Goal: Find specific page/section: Find specific page/section

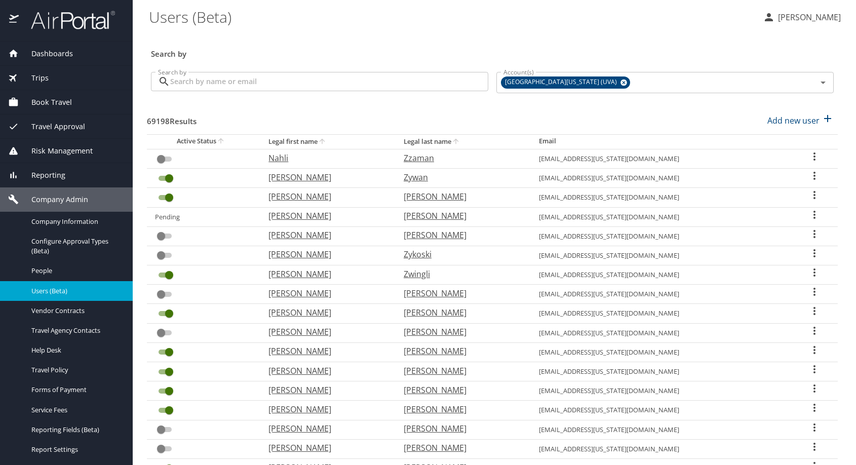
click at [337, 50] on h3 "Search by" at bounding box center [492, 51] width 682 height 18
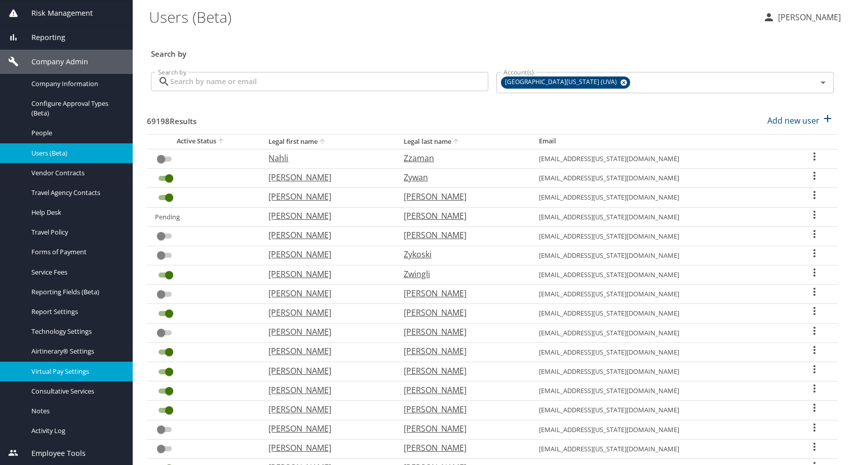
scroll to position [318, 0]
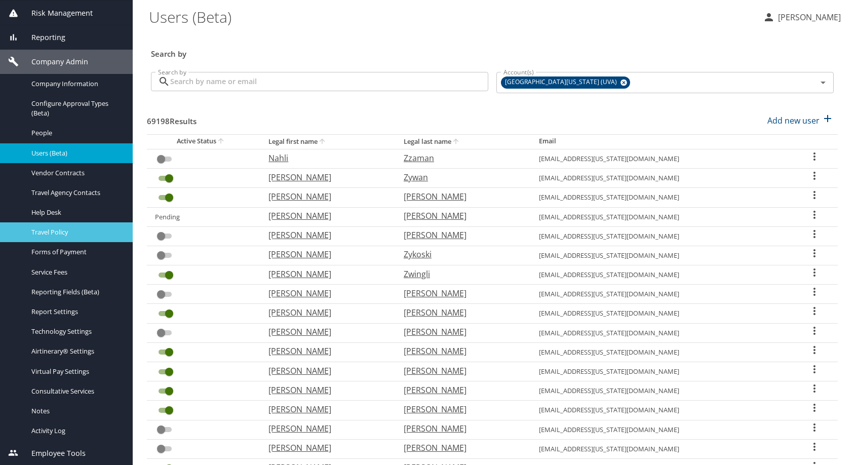
click at [62, 227] on span "Travel Policy" at bounding box center [75, 232] width 89 height 10
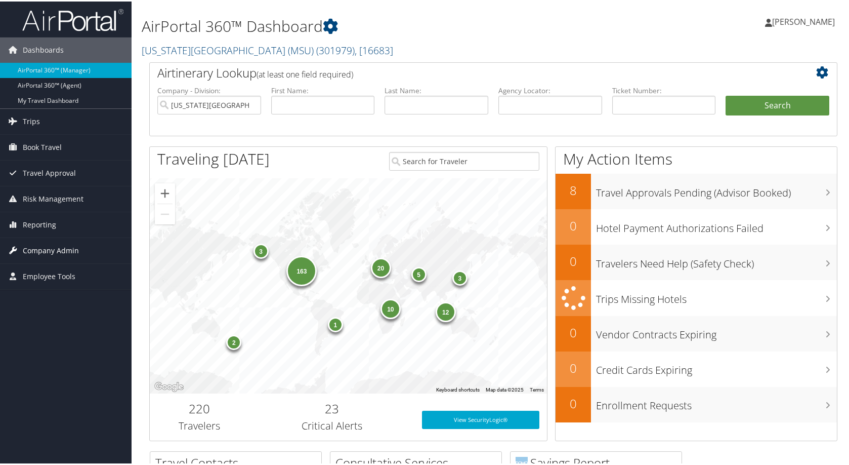
click at [93, 242] on link "Company Admin" at bounding box center [66, 248] width 132 height 25
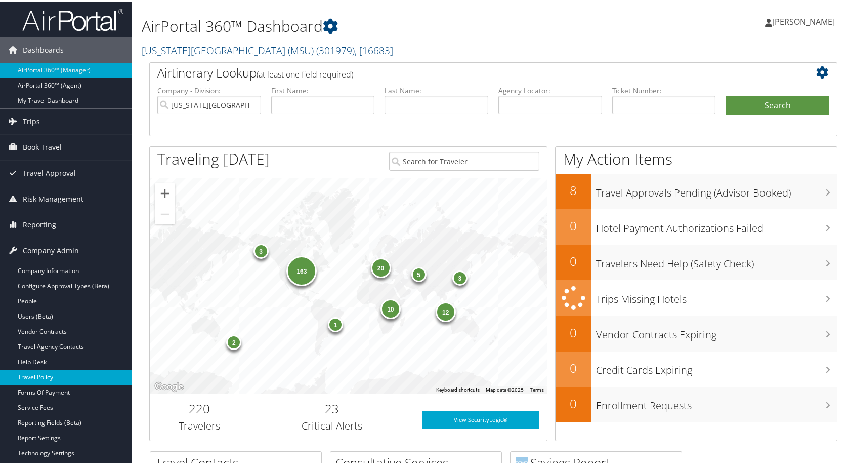
click at [56, 381] on link "Travel Policy" at bounding box center [66, 375] width 132 height 15
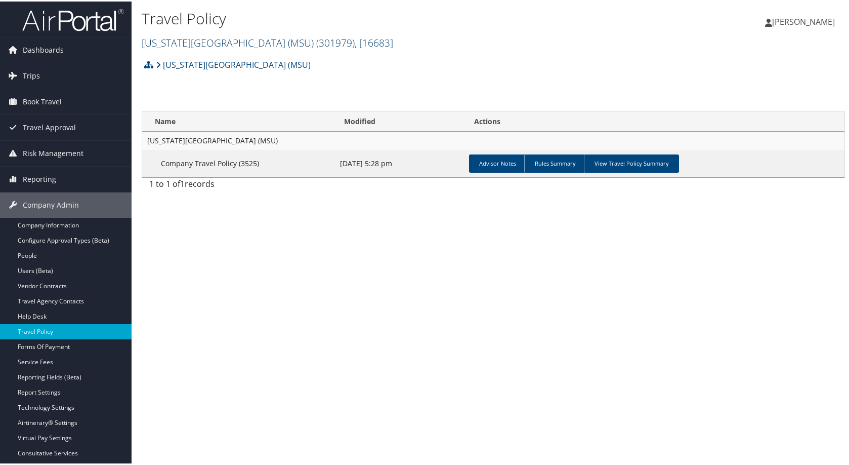
click at [393, 48] on span ", [ 16683 ]" at bounding box center [374, 41] width 38 height 14
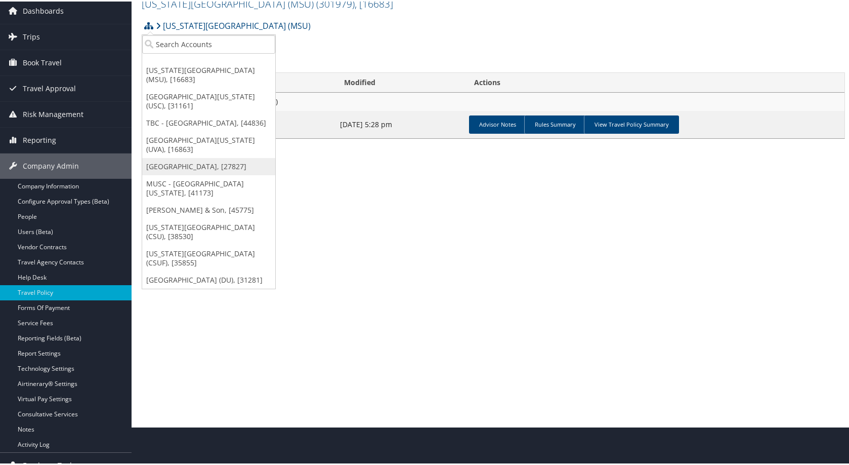
scroll to position [21, 0]
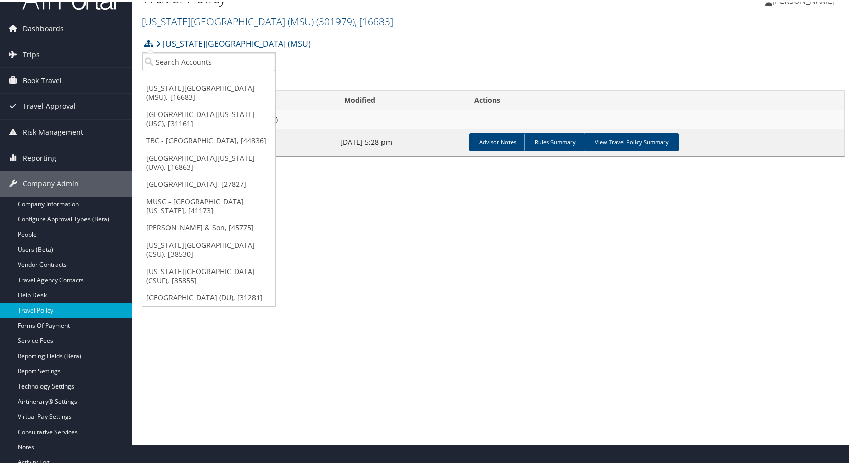
click at [216, 174] on link "[GEOGRAPHIC_DATA][US_STATE] (UVA), [16863]" at bounding box center [208, 161] width 133 height 26
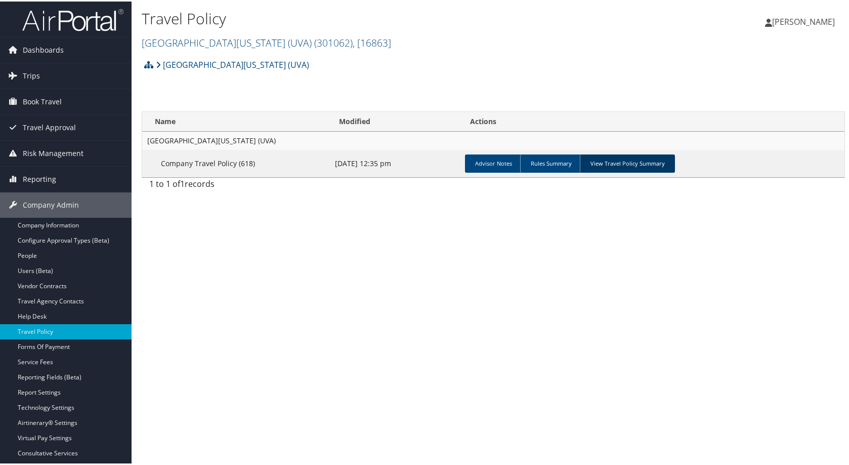
click at [675, 171] on link "View Travel Policy Summary" at bounding box center [627, 162] width 95 height 18
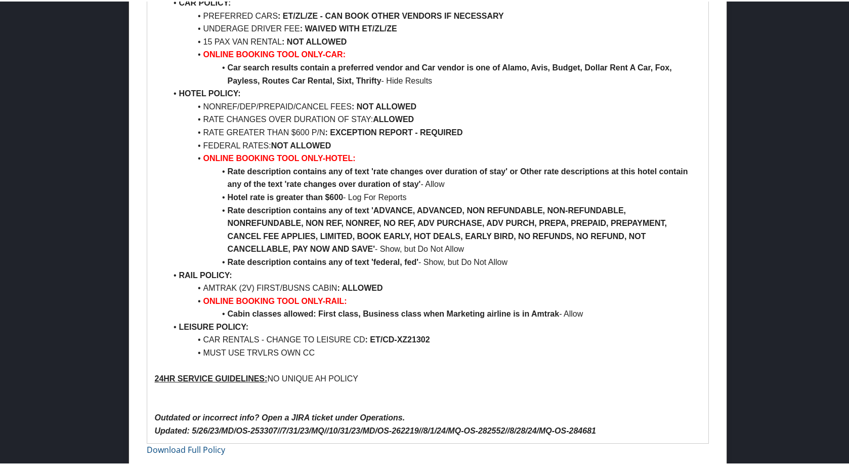
scroll to position [1164, 0]
